Goal: Task Accomplishment & Management: Use online tool/utility

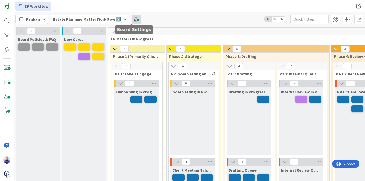
click at [134, 19] on span at bounding box center [136, 19] width 9 height 9
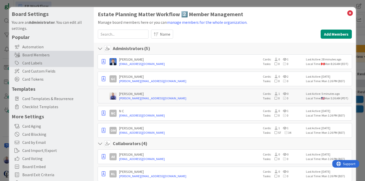
click at [40, 64] on div "Card Labels" at bounding box center [51, 63] width 85 height 8
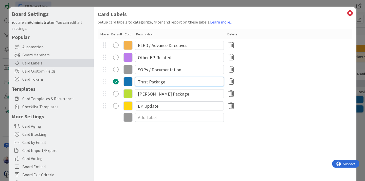
drag, startPoint x: 165, startPoint y: 83, endPoint x: 135, endPoint y: 83, distance: 29.4
click at [135, 83] on input "Trust Package" at bounding box center [179, 81] width 89 height 9
drag, startPoint x: 166, startPoint y: 95, endPoint x: 132, endPoint y: 93, distance: 33.2
click at [135, 93] on input "[PERSON_NAME] Package" at bounding box center [179, 93] width 89 height 9
click at [160, 46] on input "ELED / Advance Directives" at bounding box center [179, 45] width 89 height 9
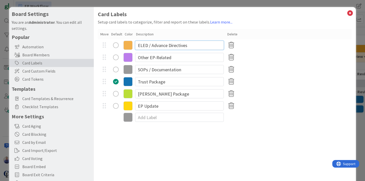
click at [160, 46] on input "ELED / Advance Directives" at bounding box center [179, 45] width 89 height 9
click at [162, 59] on input "Other EP-Related" at bounding box center [179, 57] width 89 height 9
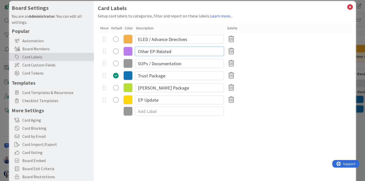
scroll to position [8, 0]
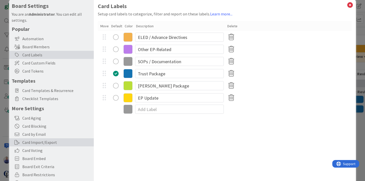
click at [44, 140] on div "Card Import/Export" at bounding box center [51, 142] width 85 height 8
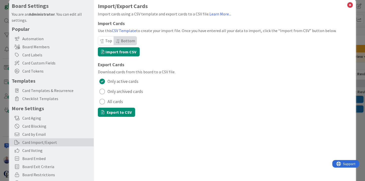
click at [179, 60] on div "Import/Export Cards Import cards using a CSV template and export cards to a CSV…" at bounding box center [225, 60] width 254 height 114
click at [134, 52] on label "Import from CSV" at bounding box center [119, 51] width 42 height 9
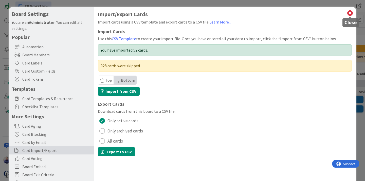
click at [348, 13] on icon at bounding box center [349, 13] width 7 height 7
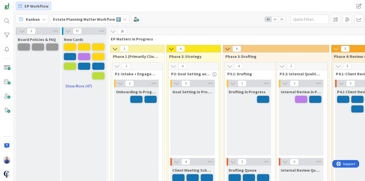
click at [88, 86] on link "Show More (47)" at bounding box center [84, 86] width 41 height 8
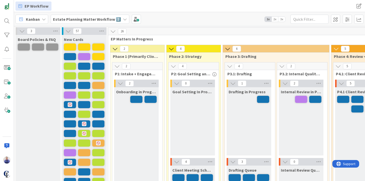
click at [282, 20] on span "3x" at bounding box center [281, 19] width 7 height 5
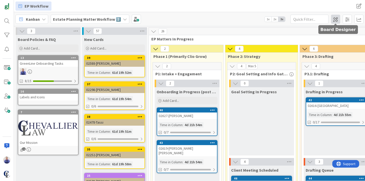
click at [337, 20] on span at bounding box center [335, 19] width 9 height 9
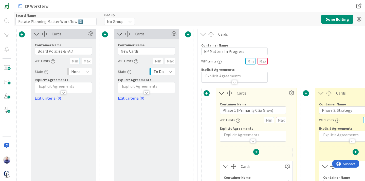
type input "Estate Planning Matter Workflow 2️⃣"
click at [175, 35] on icon at bounding box center [174, 34] width 8 height 8
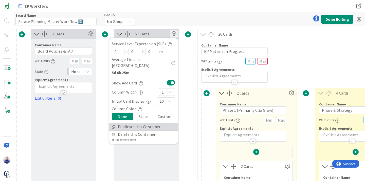
click at [136, 123] on link "Duplicate this Container" at bounding box center [143, 126] width 68 height 7
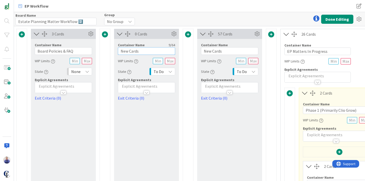
click at [126, 52] on input "New Cards" at bounding box center [146, 51] width 57 height 8
type input "Imported Cards"
click at [168, 73] on div "To Do" at bounding box center [162, 72] width 26 height 8
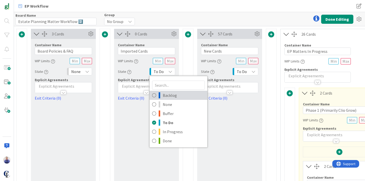
click at [166, 97] on span "Backlog" at bounding box center [184, 96] width 42 height 8
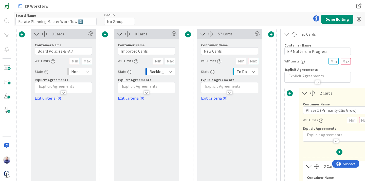
click at [337, 21] on button "Done Editing" at bounding box center [337, 19] width 32 height 9
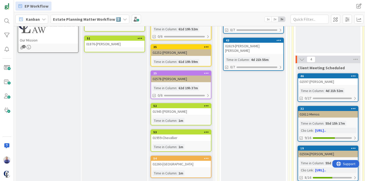
scroll to position [171, 0]
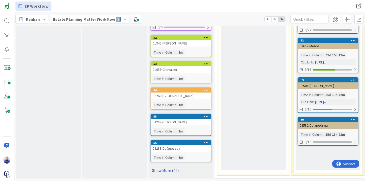
click at [164, 170] on link "Show More (42)" at bounding box center [180, 171] width 61 height 8
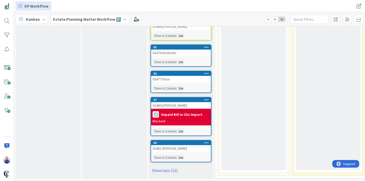
scroll to position [0, 0]
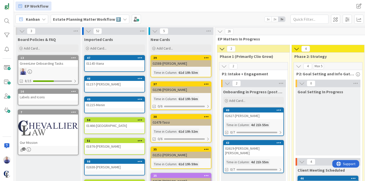
click at [128, 61] on div "01145-Viana" at bounding box center [115, 63] width 60 height 7
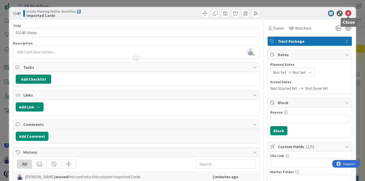
click at [348, 12] on icon at bounding box center [348, 13] width 6 height 6
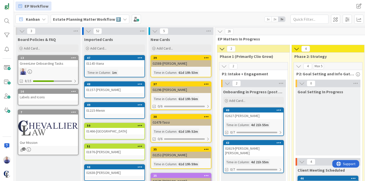
click at [140, 59] on icon at bounding box center [139, 58] width 5 height 4
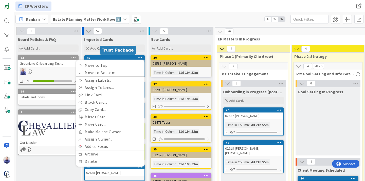
click at [125, 58] on div "47" at bounding box center [115, 58] width 57 height 4
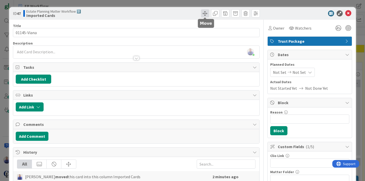
click at [202, 14] on span at bounding box center [205, 13] width 8 height 8
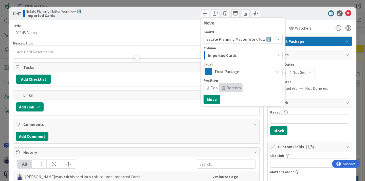
click at [184, 13] on div "Move Board Estate Planning Matter Workflow 2️⃣ Column Imported Cards Label Trus…" at bounding box center [198, 13] width 122 height 8
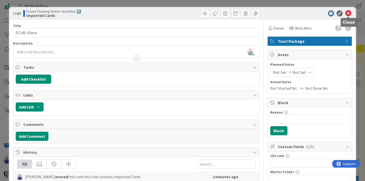
click at [349, 13] on icon at bounding box center [348, 13] width 6 height 6
